Goal: Check status: Check status

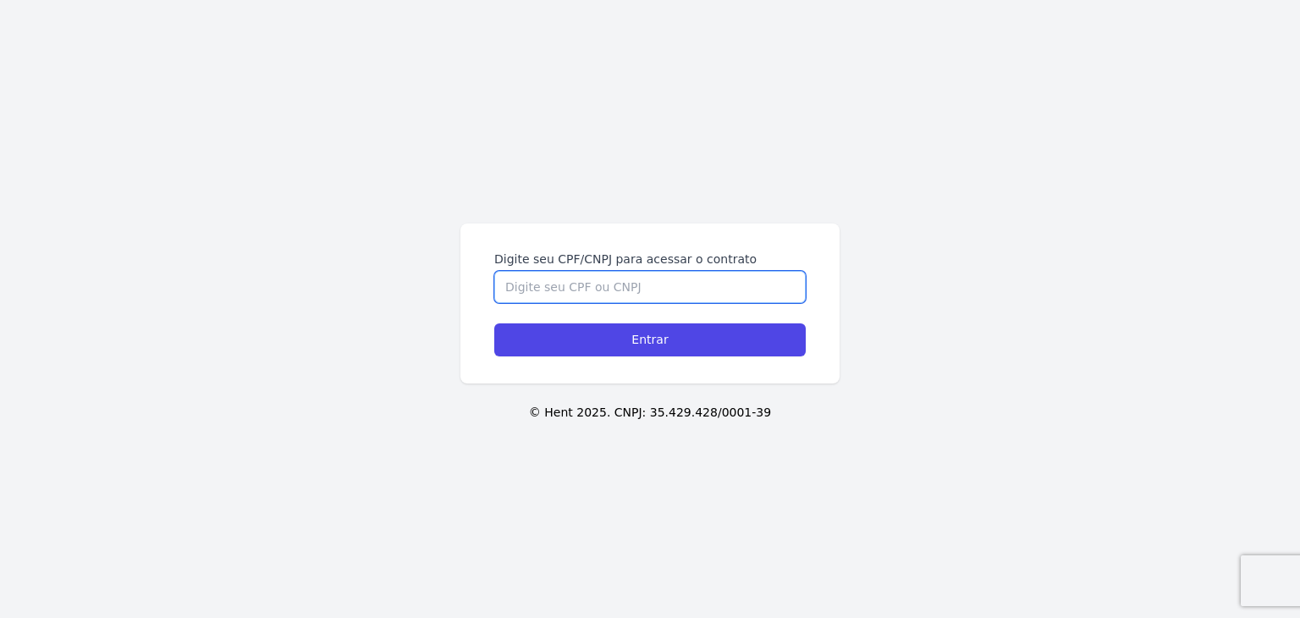
click at [643, 280] on input "Digite seu CPF/CNPJ para acessar o contrato" at bounding box center [649, 287] width 311 height 32
type input "05707726136"
click at [494, 323] on input "Entrar" at bounding box center [649, 339] width 311 height 33
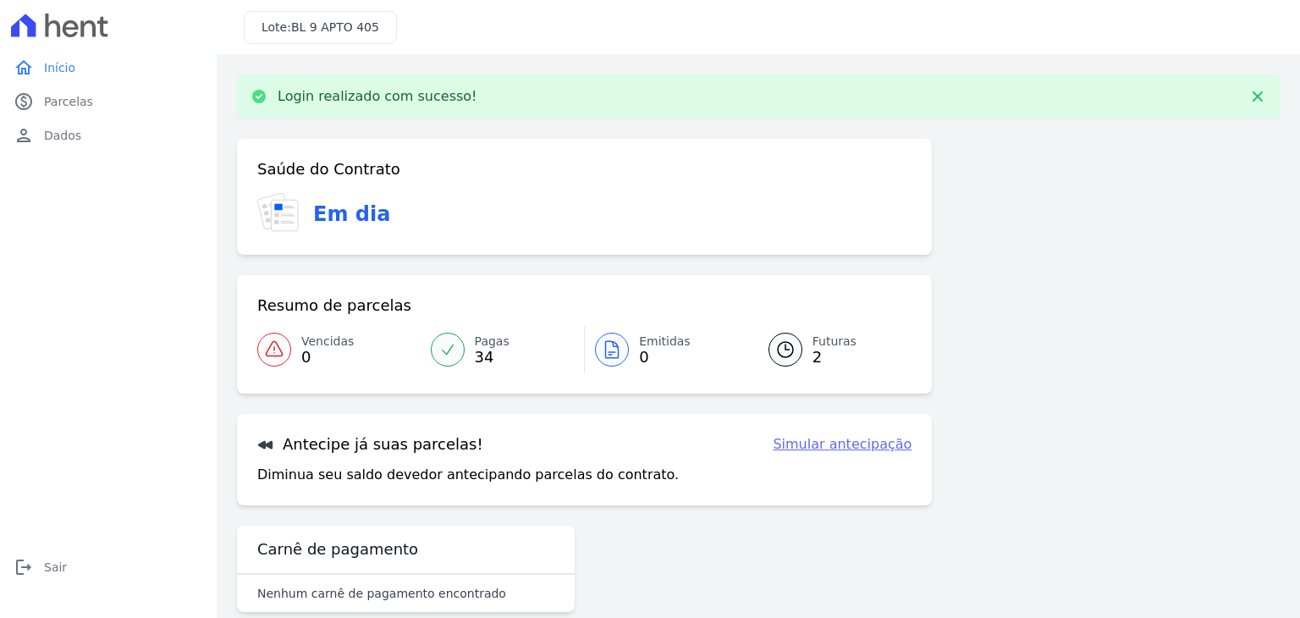
click at [782, 347] on icon at bounding box center [785, 349] width 20 height 20
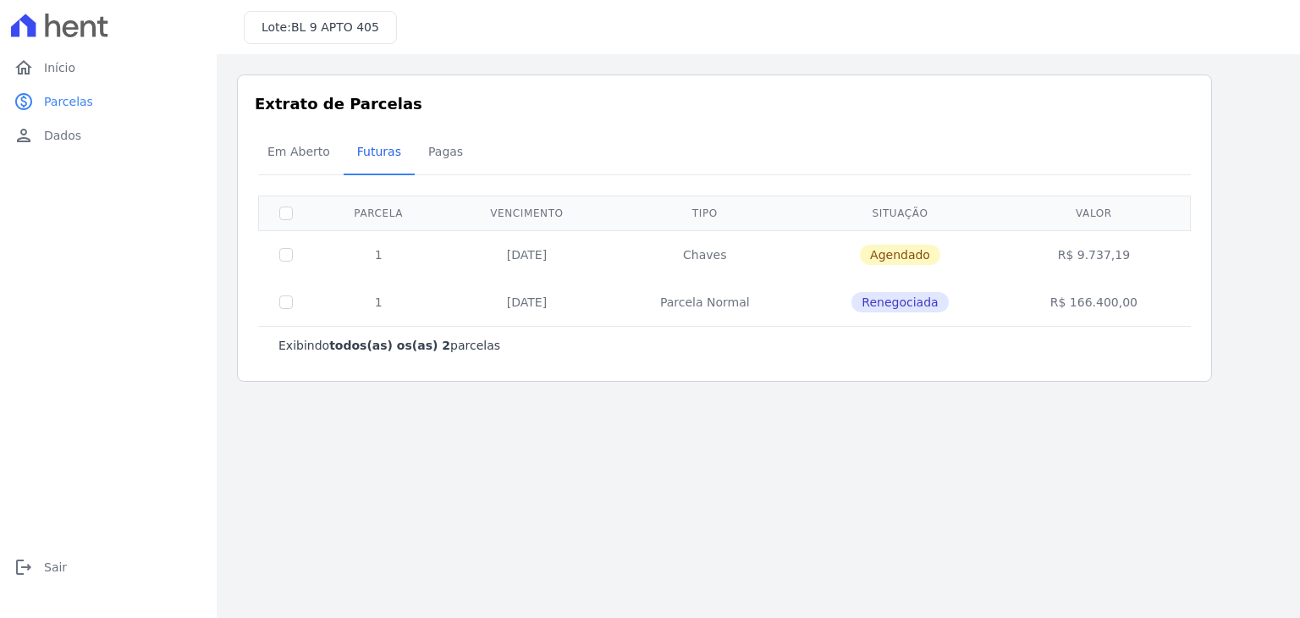
click at [741, 496] on main "Listagem de parcelas Baixar PDF Extrato de Parcelas Em [GEOGRAPHIC_DATA] Futura…" at bounding box center [758, 335] width 1083 height 563
click at [283, 245] on td at bounding box center [286, 254] width 55 height 48
click at [632, 246] on td "Chaves" at bounding box center [705, 254] width 190 height 48
click at [288, 252] on input "checkbox" at bounding box center [286, 255] width 14 height 14
checkbox input "true"
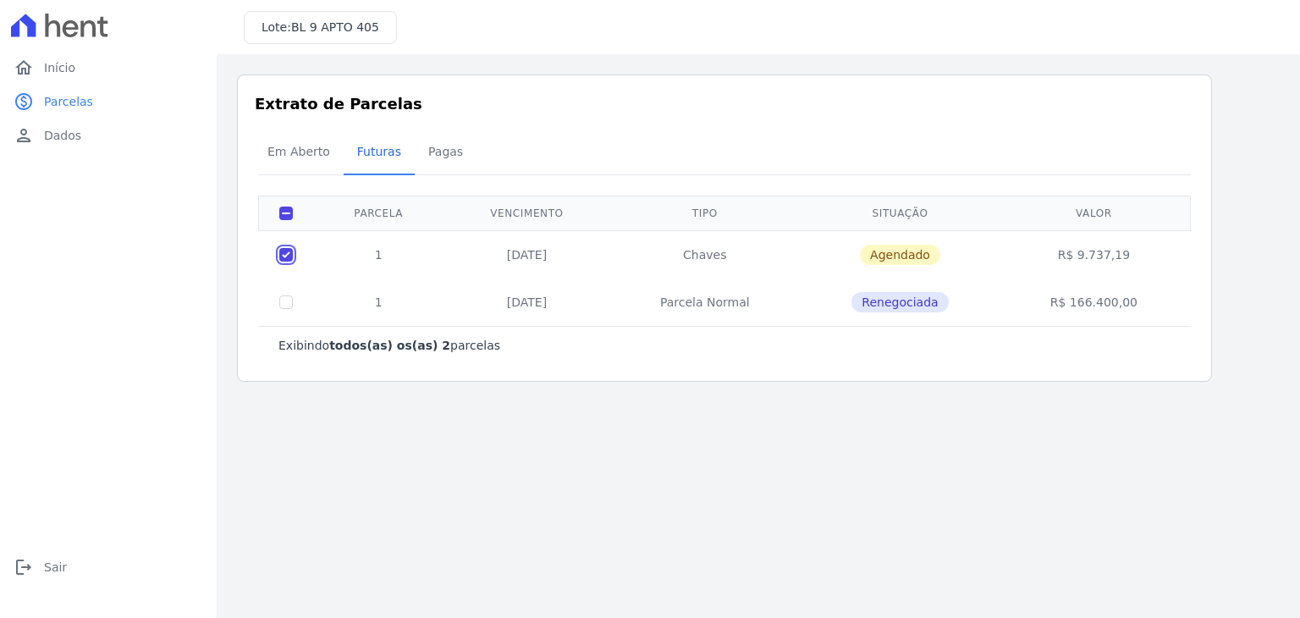
checkbox input "true"
click at [289, 254] on input "checkbox" at bounding box center [286, 255] width 14 height 14
checkbox input "false"
